Goal: Find specific page/section: Find specific page/section

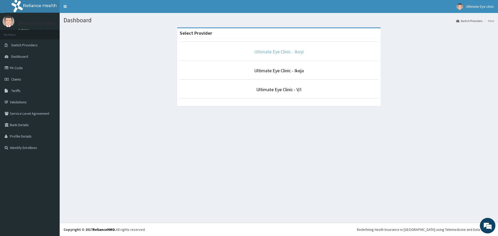
click at [289, 51] on link "Ultimate Eye Clinic - Ikoyi" at bounding box center [279, 52] width 50 height 6
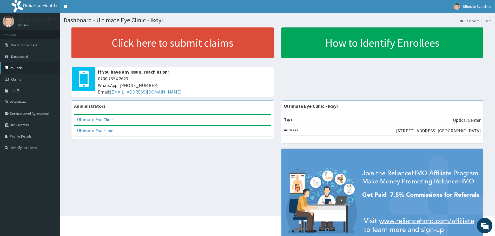
click at [23, 67] on link "PA Code" at bounding box center [30, 67] width 60 height 11
click at [17, 67] on link "PA Code" at bounding box center [30, 67] width 60 height 11
